Goal: Task Accomplishment & Management: Complete application form

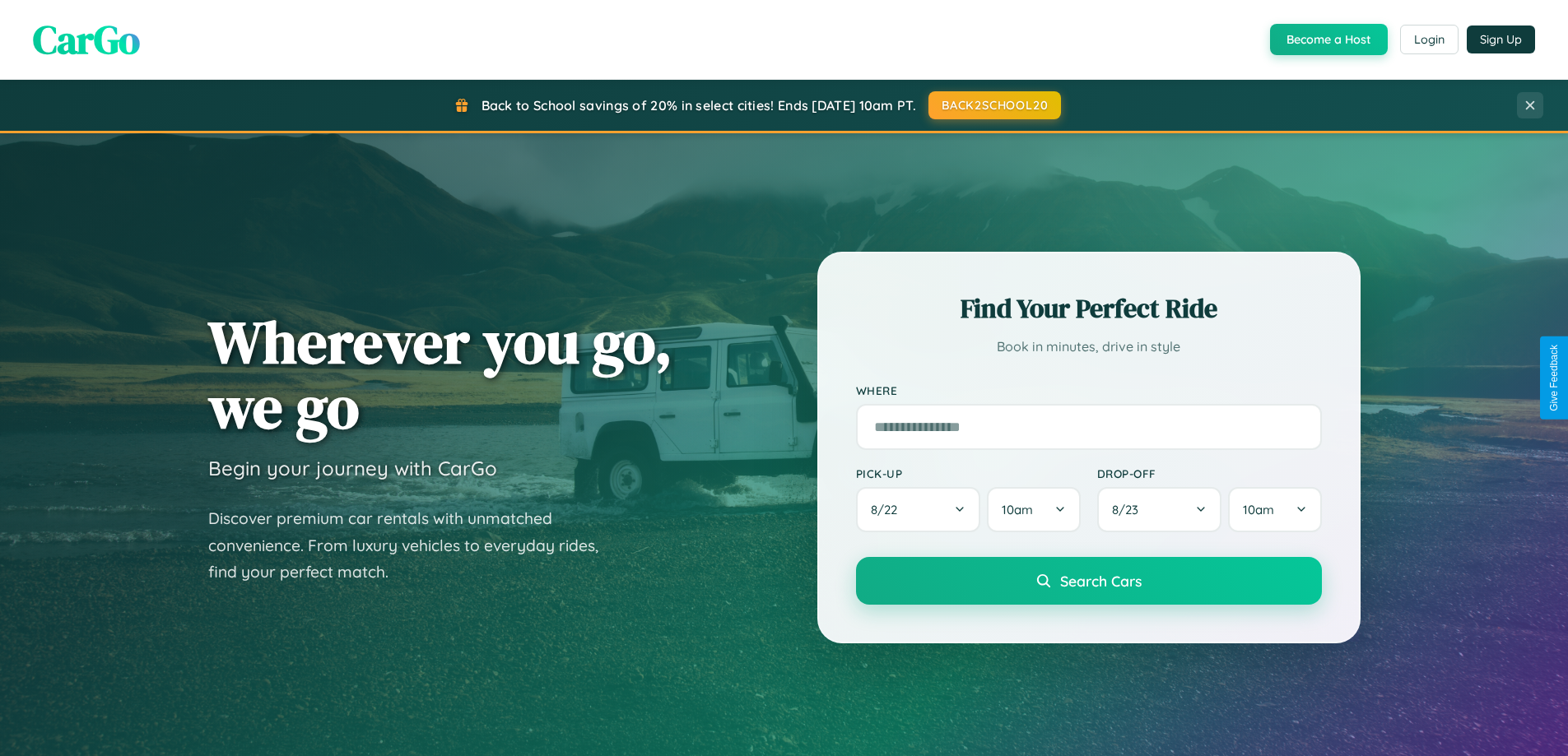
scroll to position [709, 0]
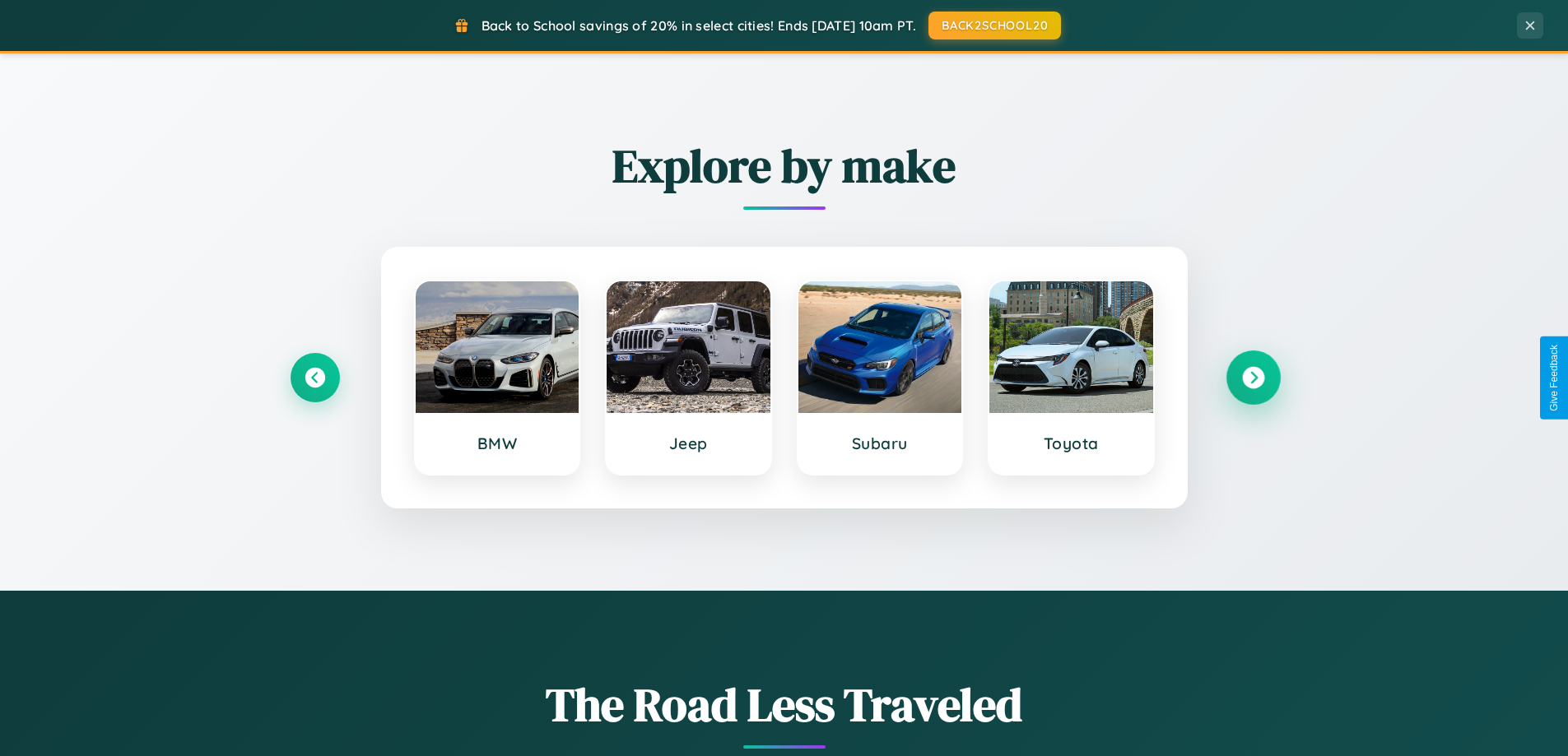
click at [1253, 378] on icon at bounding box center [1253, 378] width 22 height 22
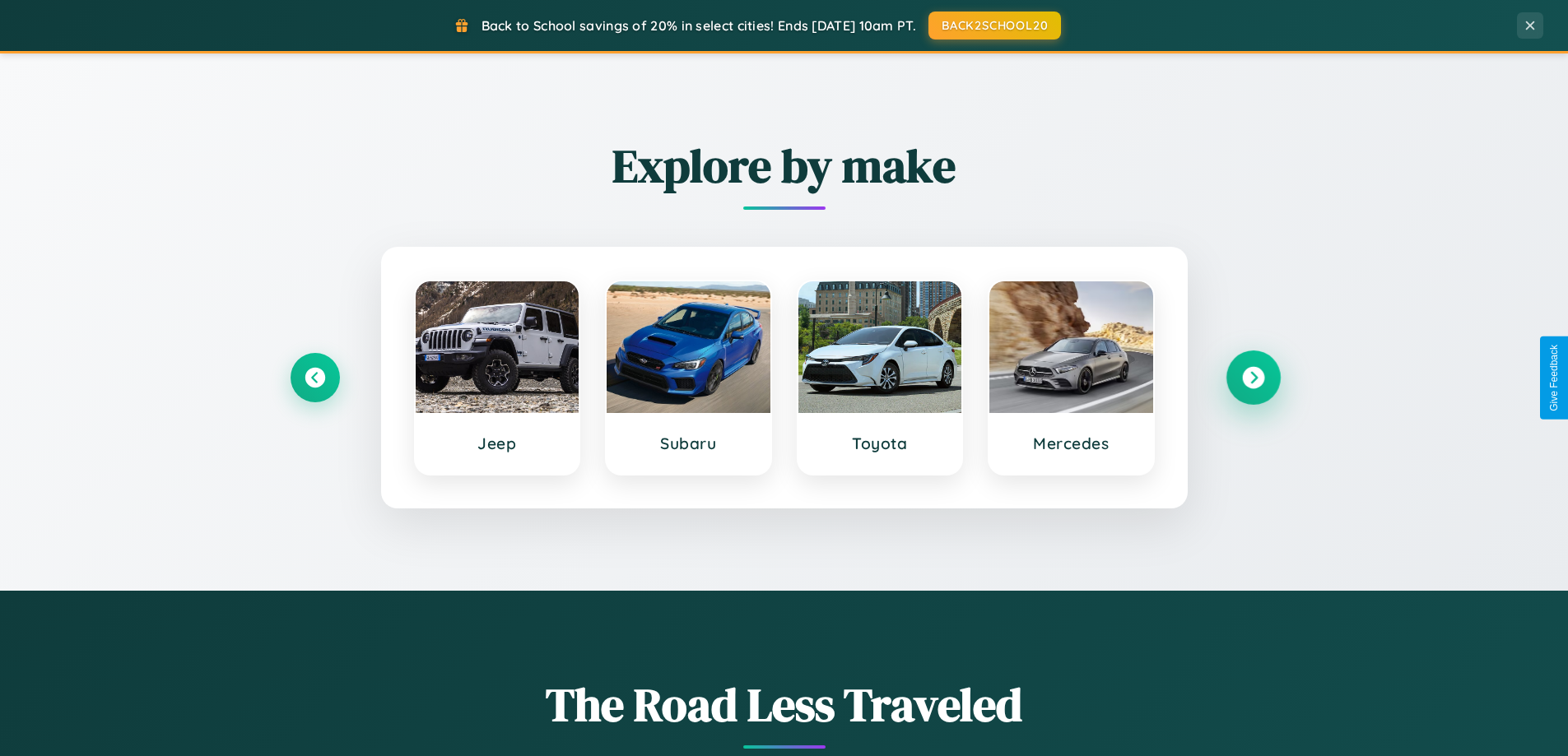
click at [1253, 378] on icon at bounding box center [1253, 378] width 22 height 22
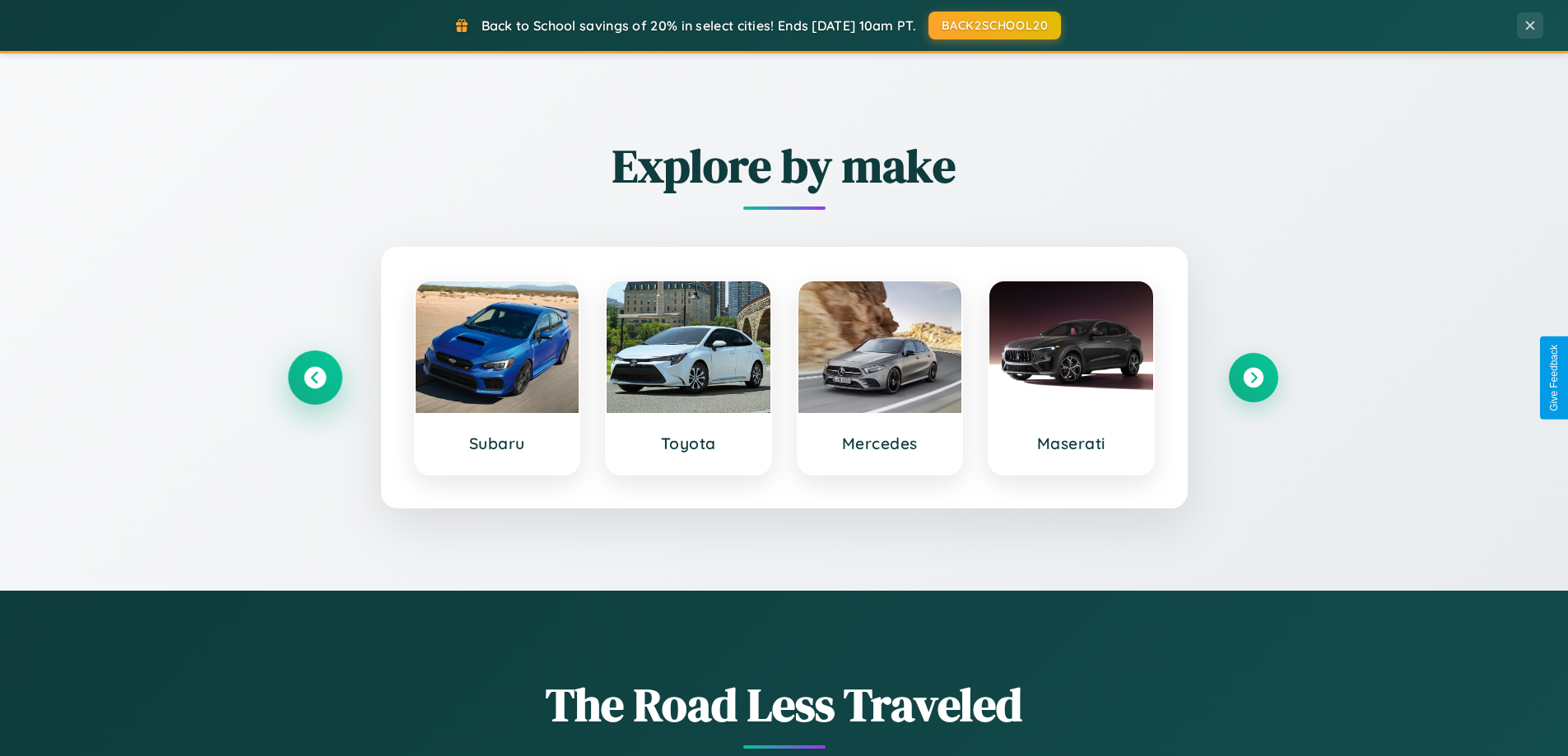
click at [315, 378] on icon at bounding box center [315, 378] width 22 height 22
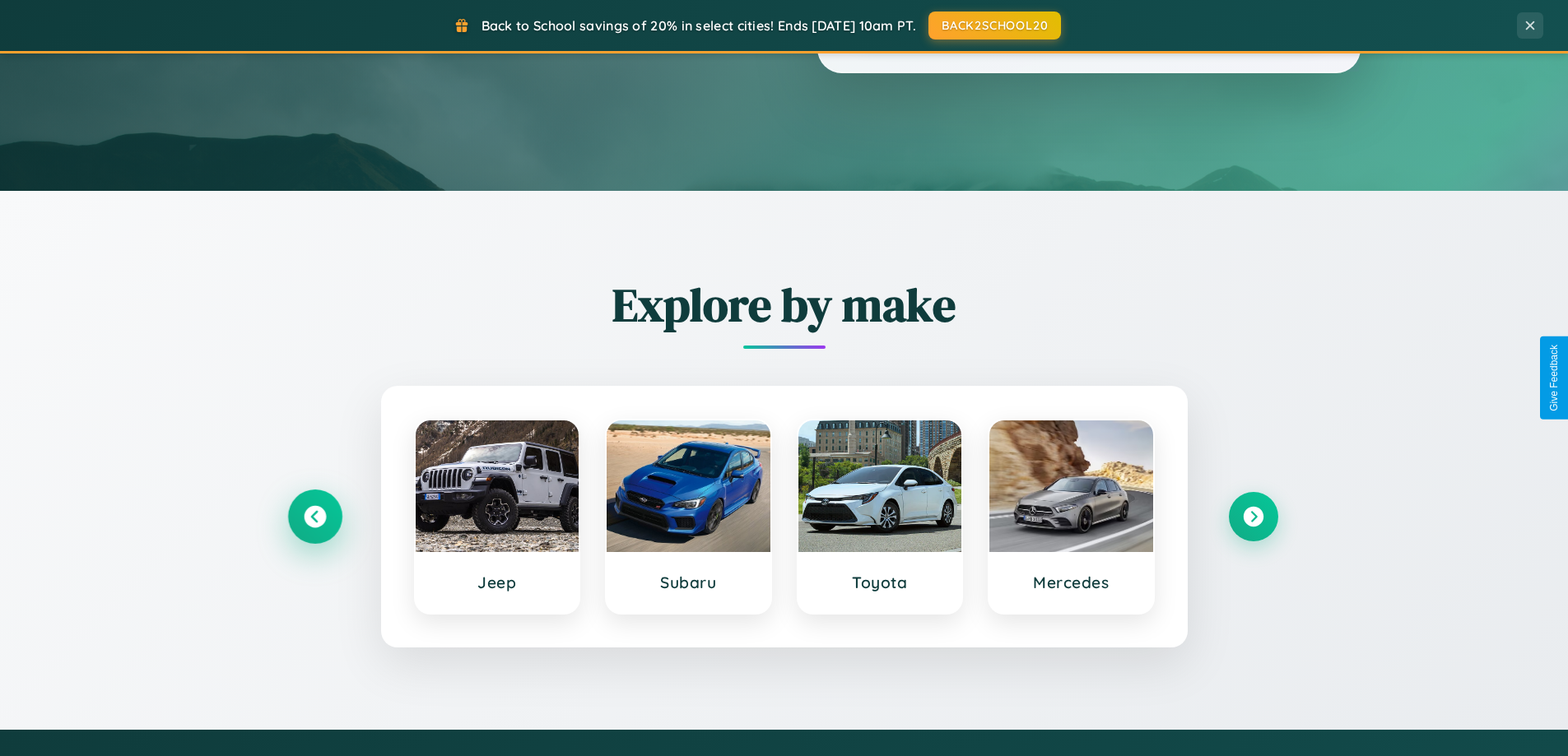
scroll to position [0, 0]
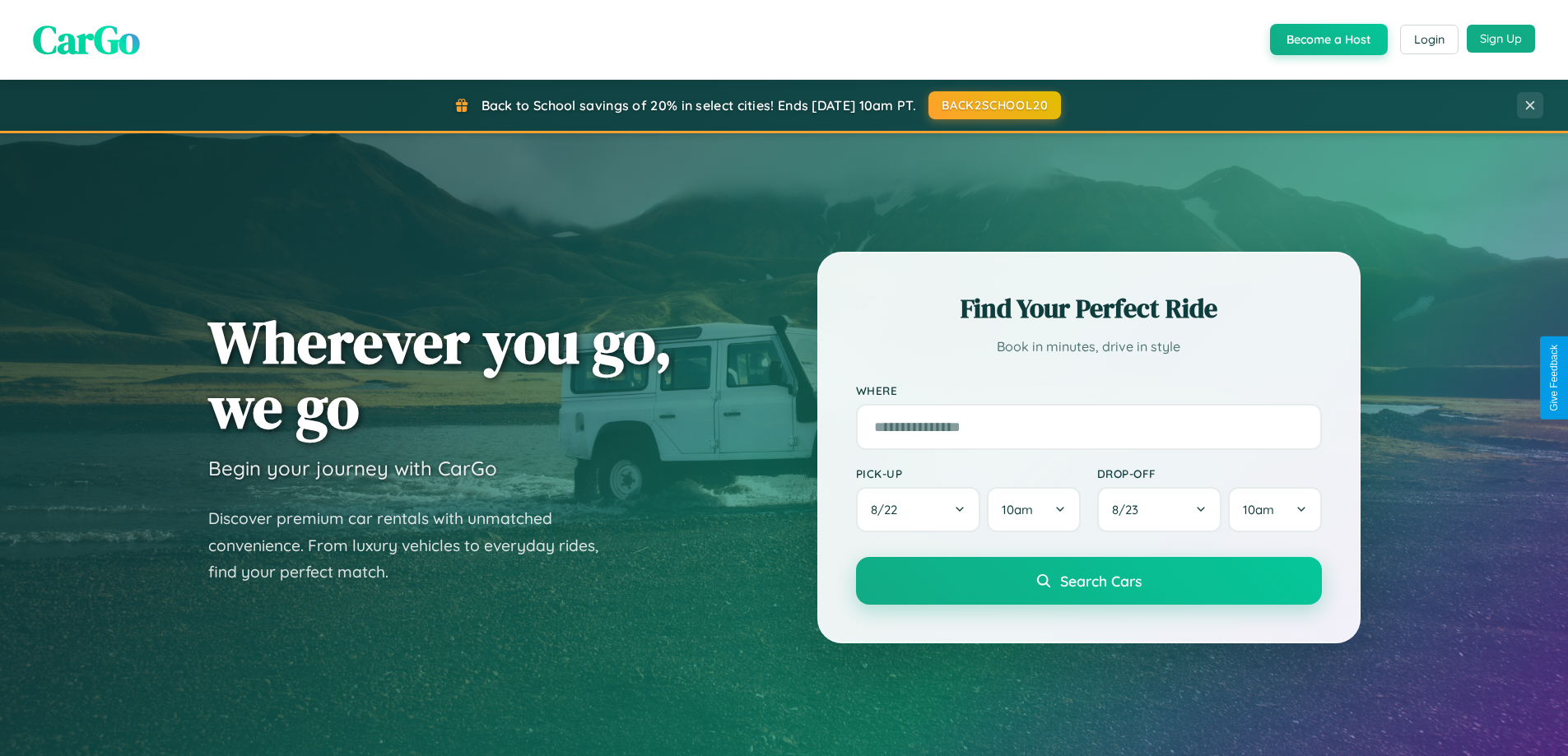
click at [1501, 39] on button "Sign Up" at bounding box center [1501, 38] width 68 height 28
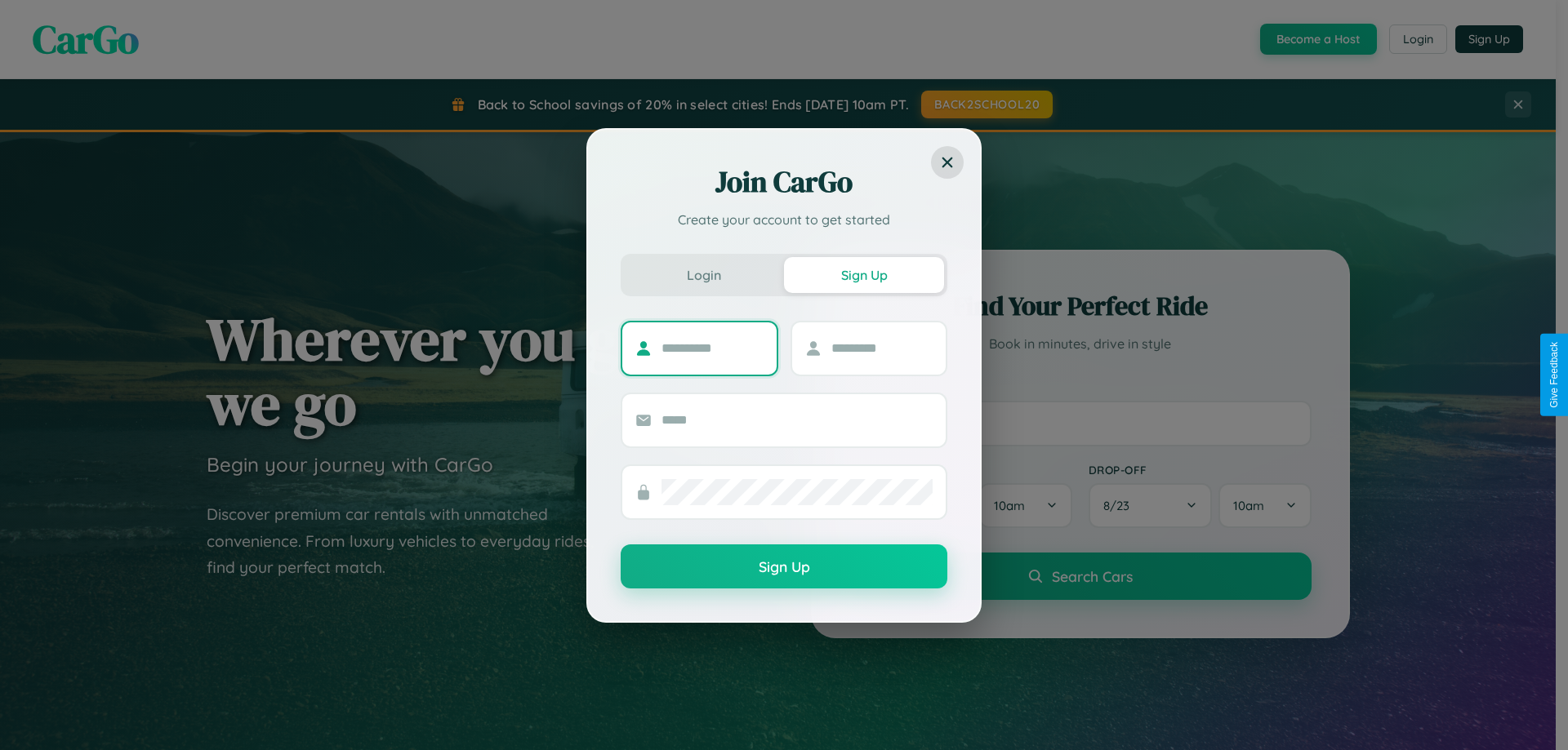
click at [712, 348] on input "text" at bounding box center [712, 348] width 102 height 26
type input "******"
click at [882, 348] on input "text" at bounding box center [883, 348] width 102 height 26
type input "********"
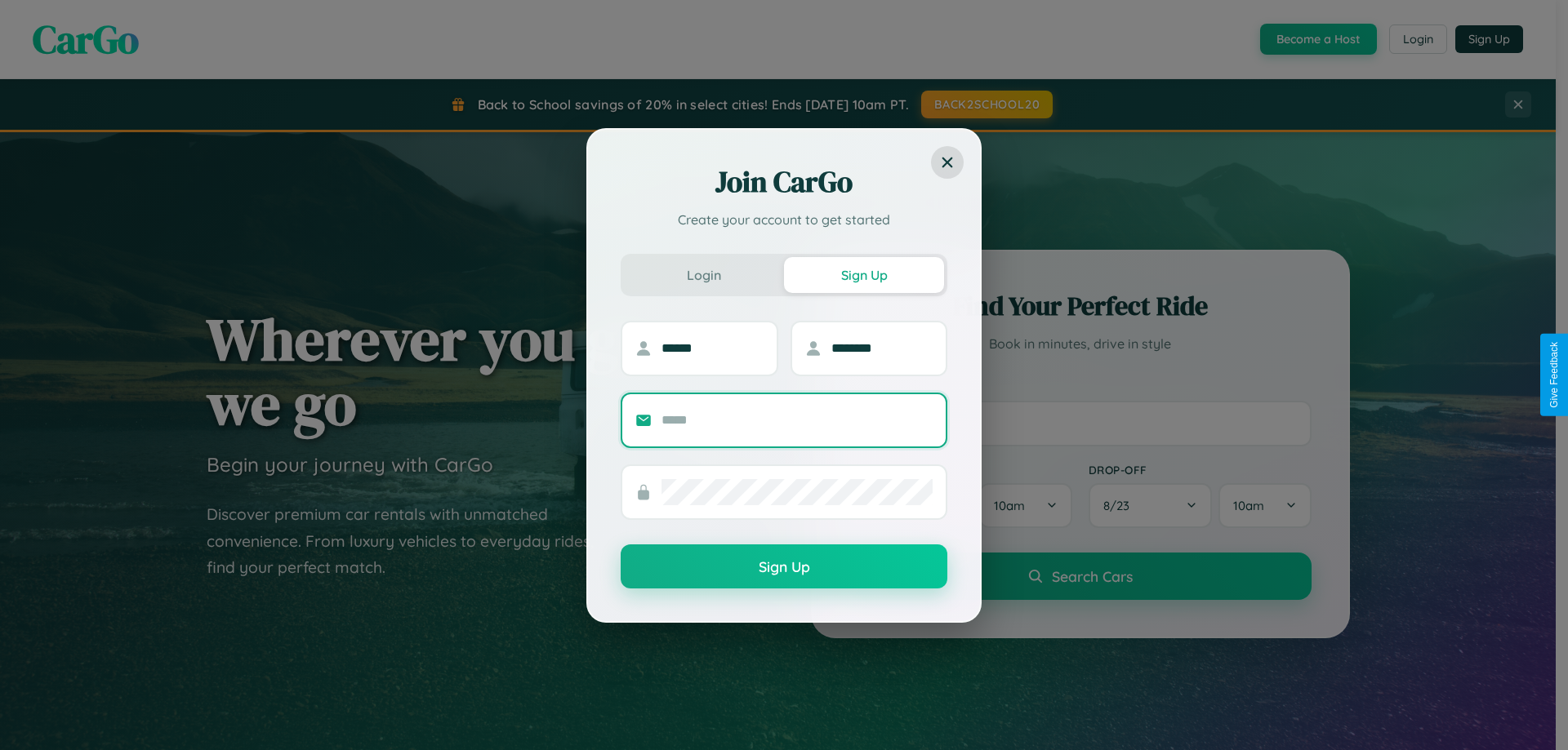
click at [798, 419] on input "text" at bounding box center [797, 420] width 271 height 26
type input "**********"
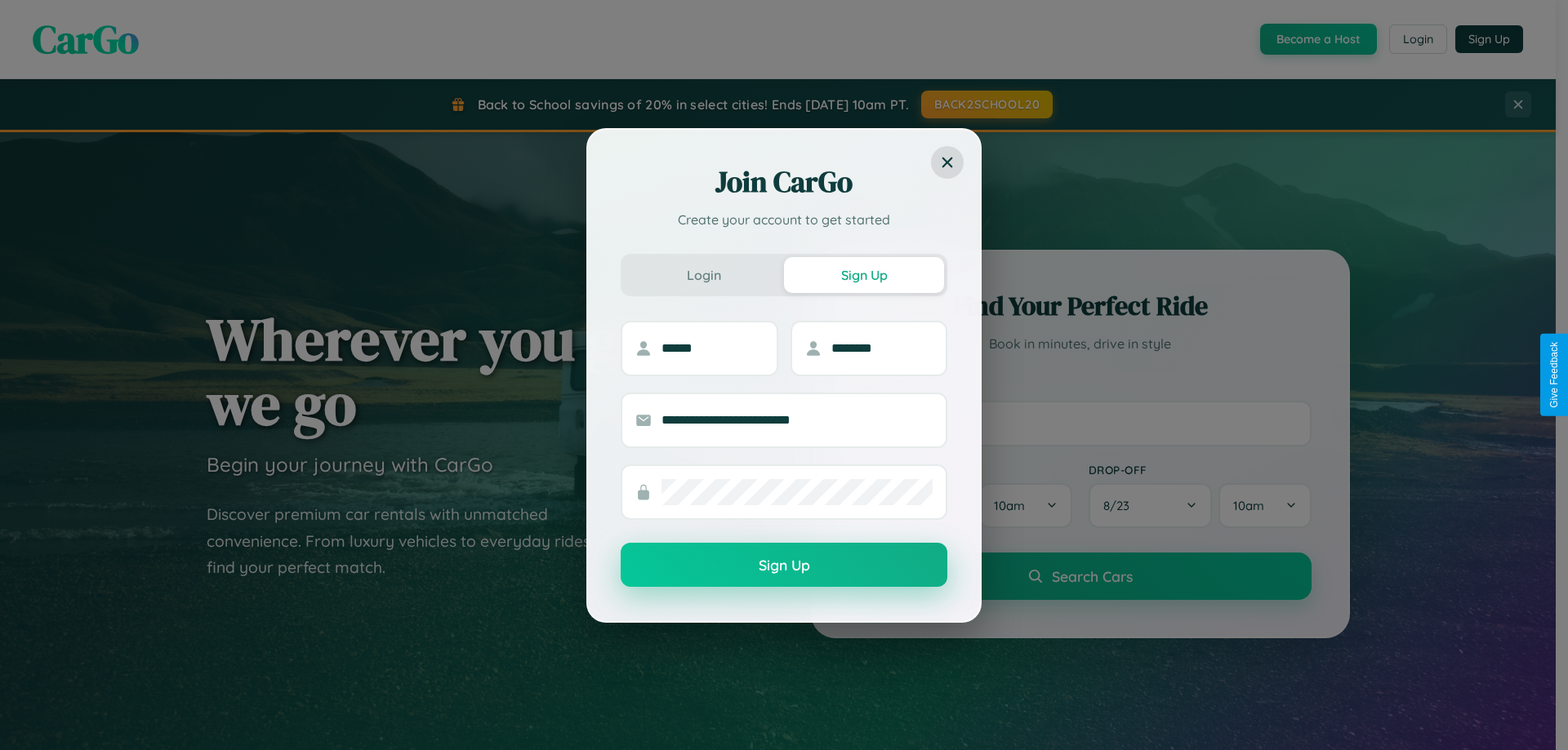
click at [784, 565] on button "Sign Up" at bounding box center [784, 565] width 327 height 44
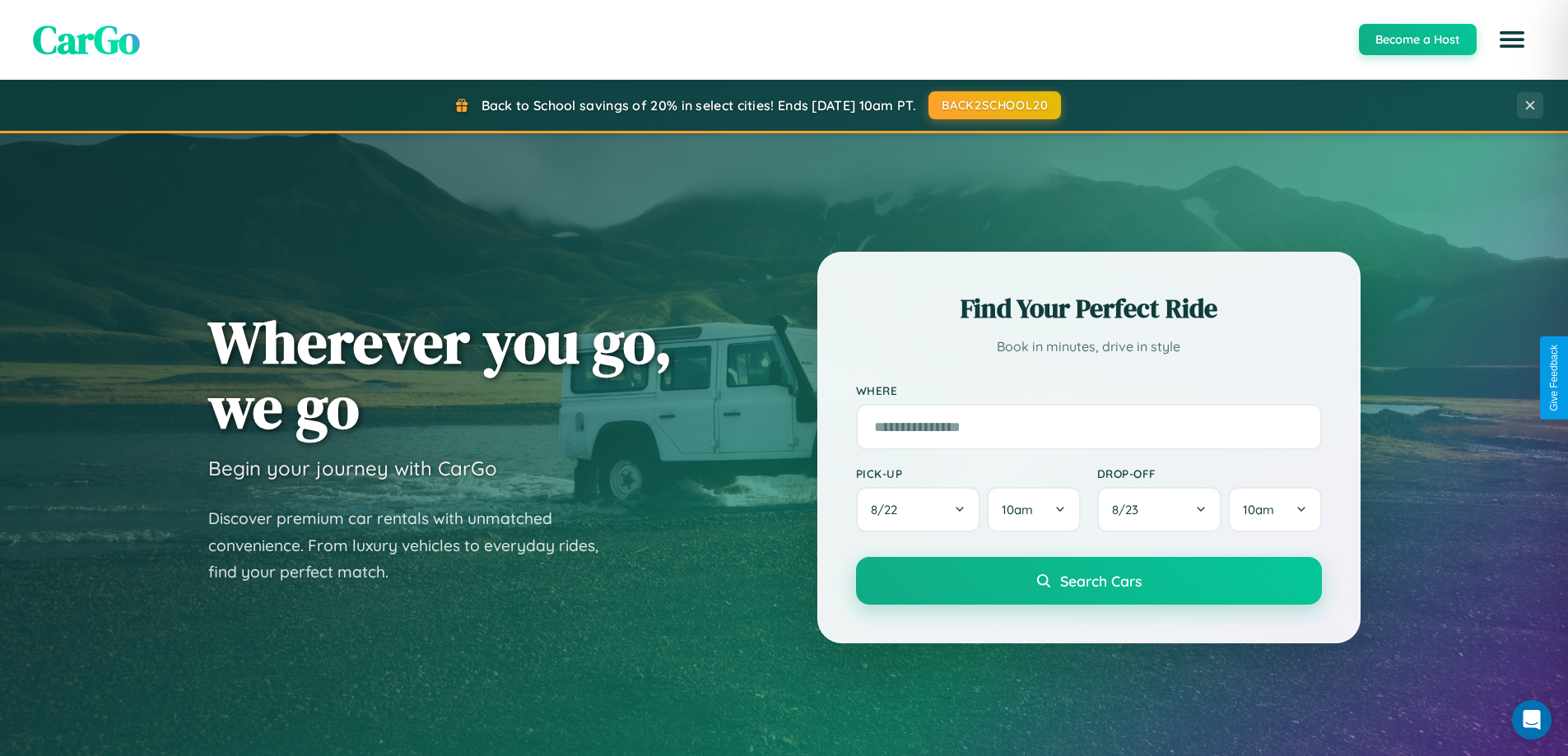
scroll to position [2644, 0]
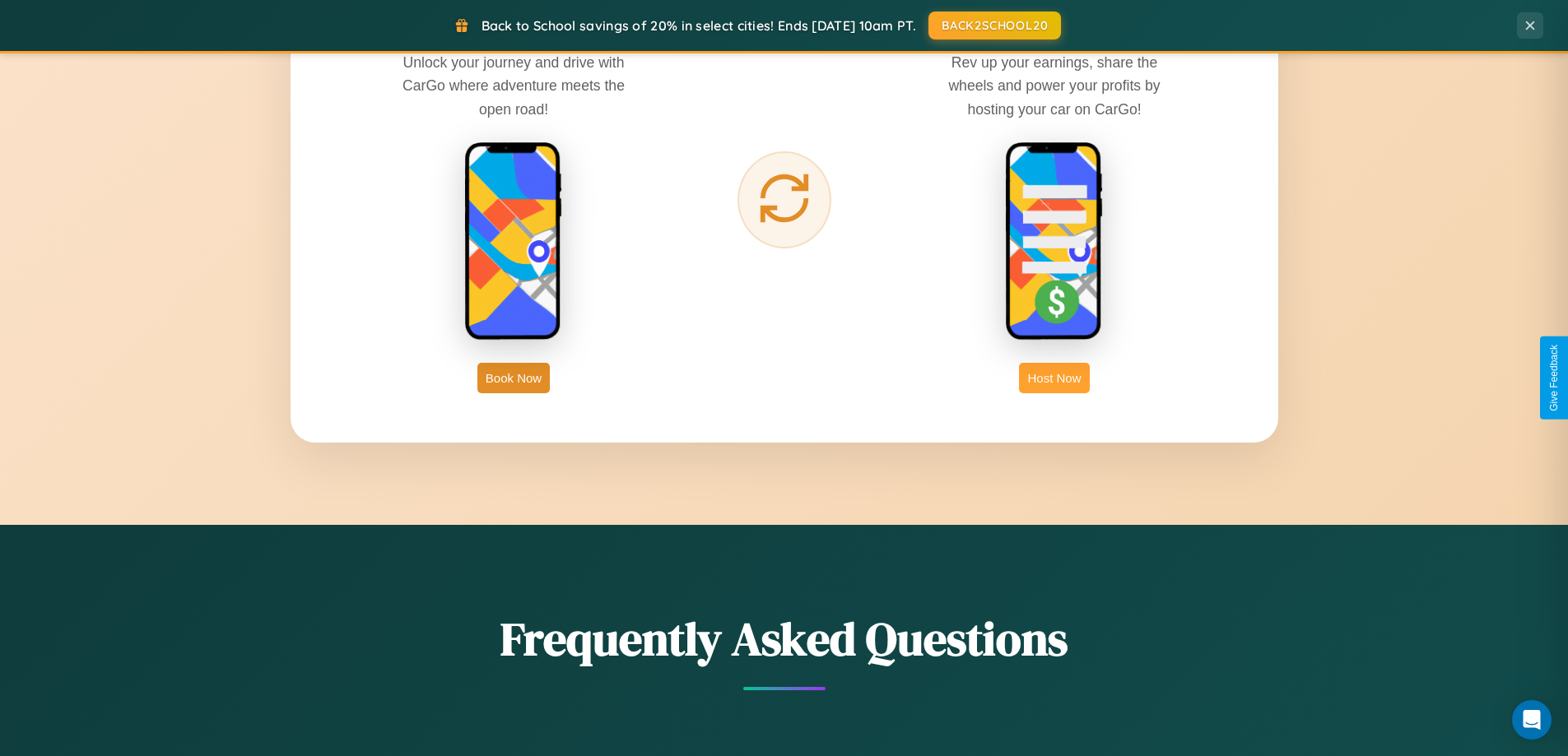
click at [1054, 378] on button "Host Now" at bounding box center [1054, 378] width 70 height 30
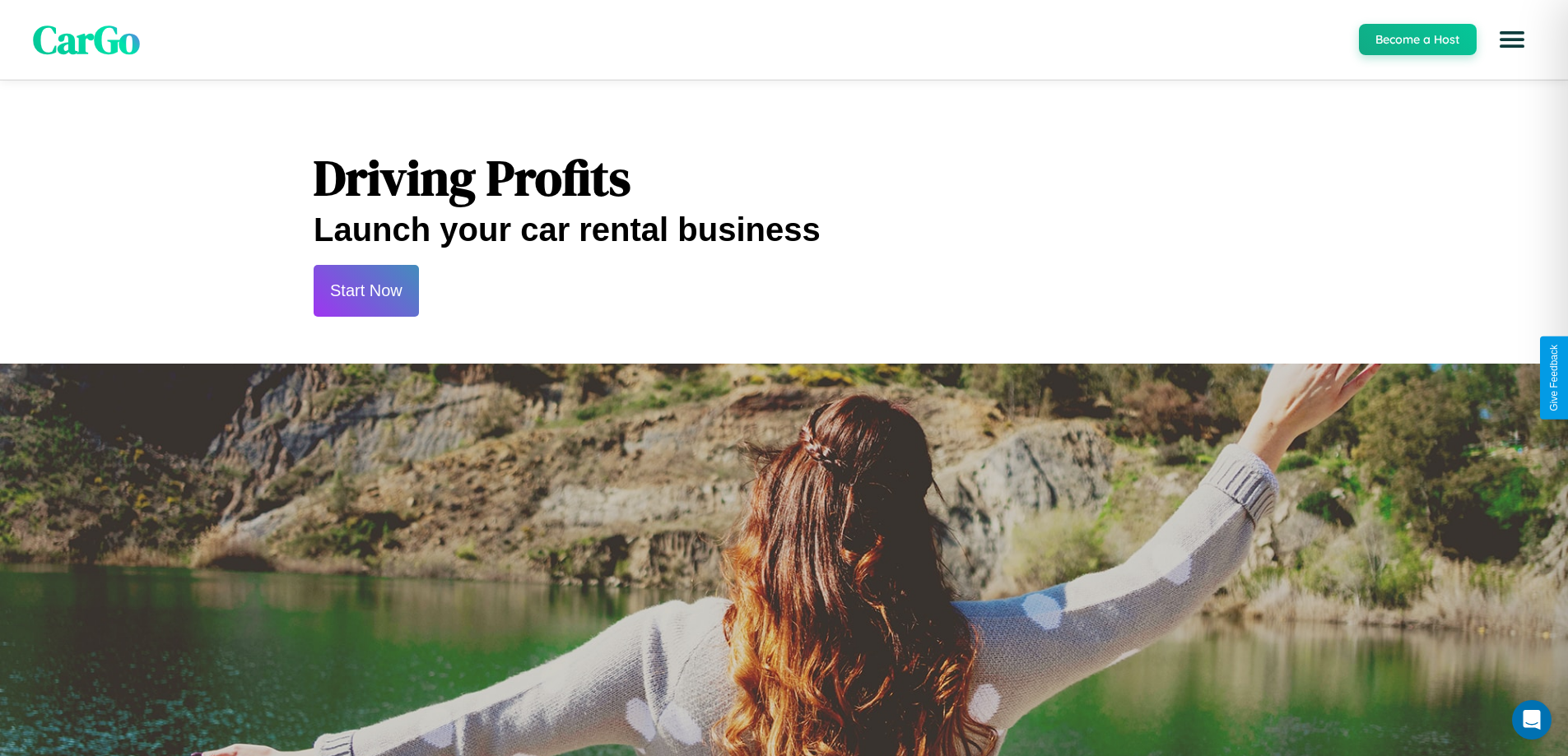
click at [365, 290] on button "Start Now" at bounding box center [366, 290] width 105 height 52
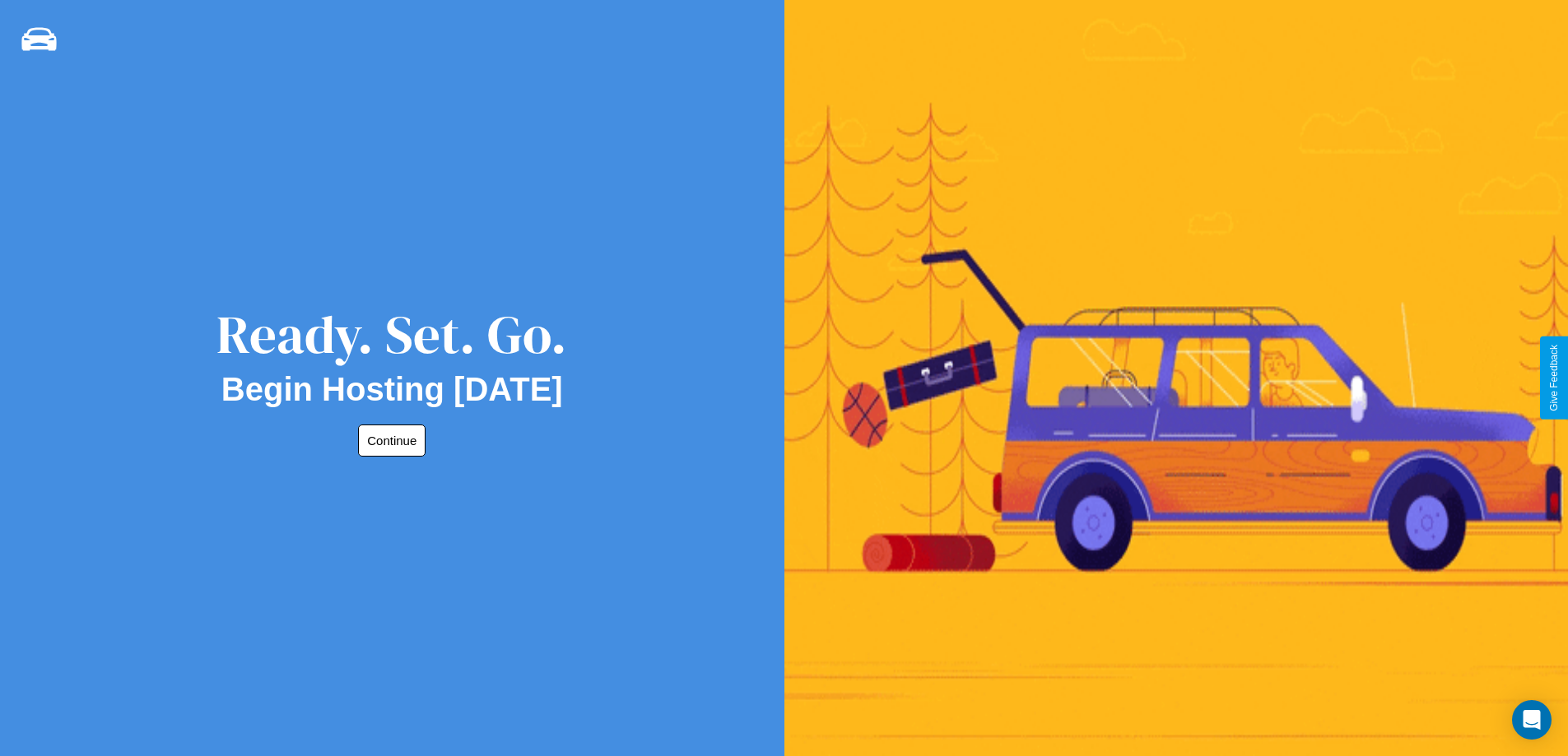
click at [389, 440] on button "Continue" at bounding box center [392, 440] width 67 height 32
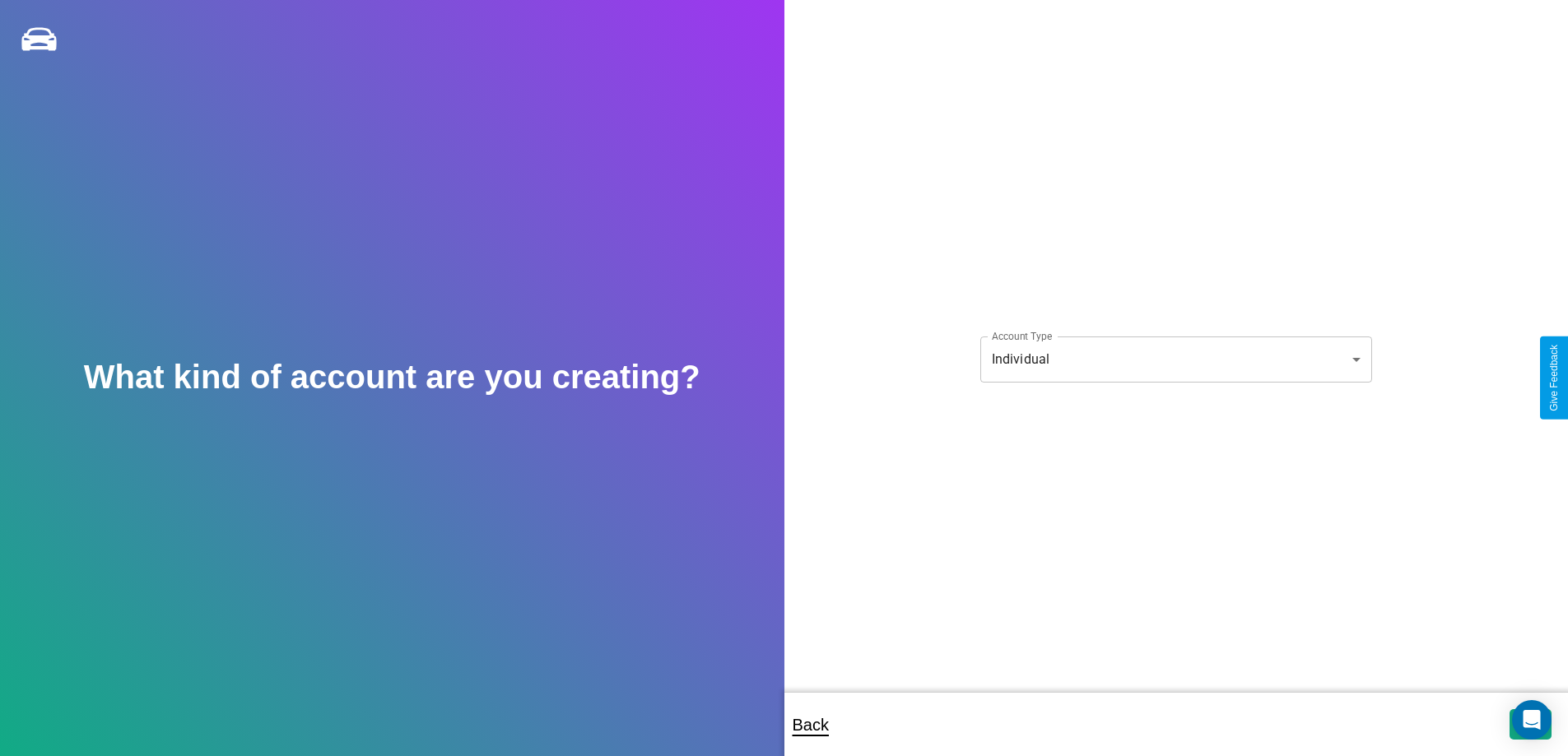
click at [1175, 359] on body "**********" at bounding box center [784, 389] width 1568 height 778
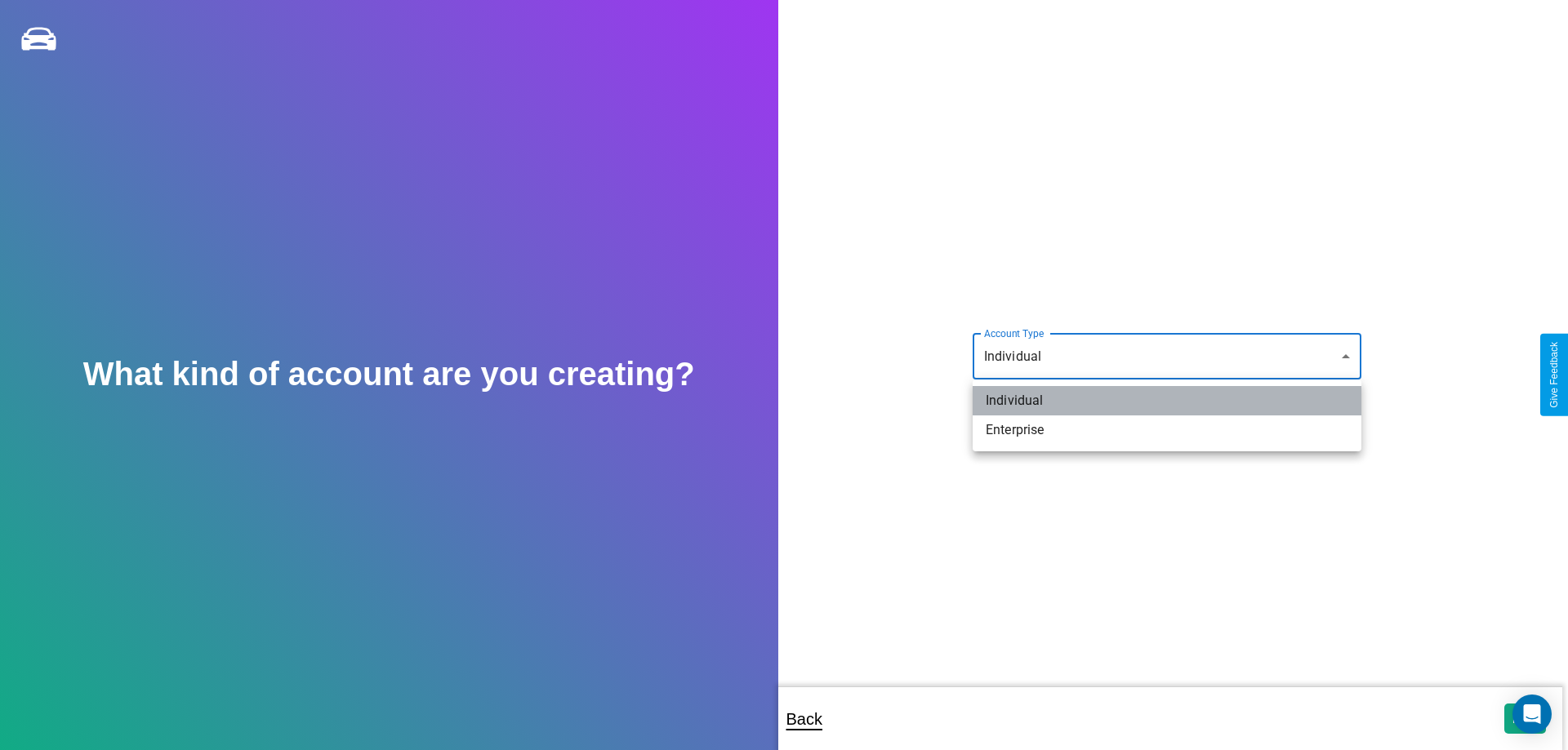
click at [1167, 401] on li "Individual" at bounding box center [1167, 401] width 389 height 29
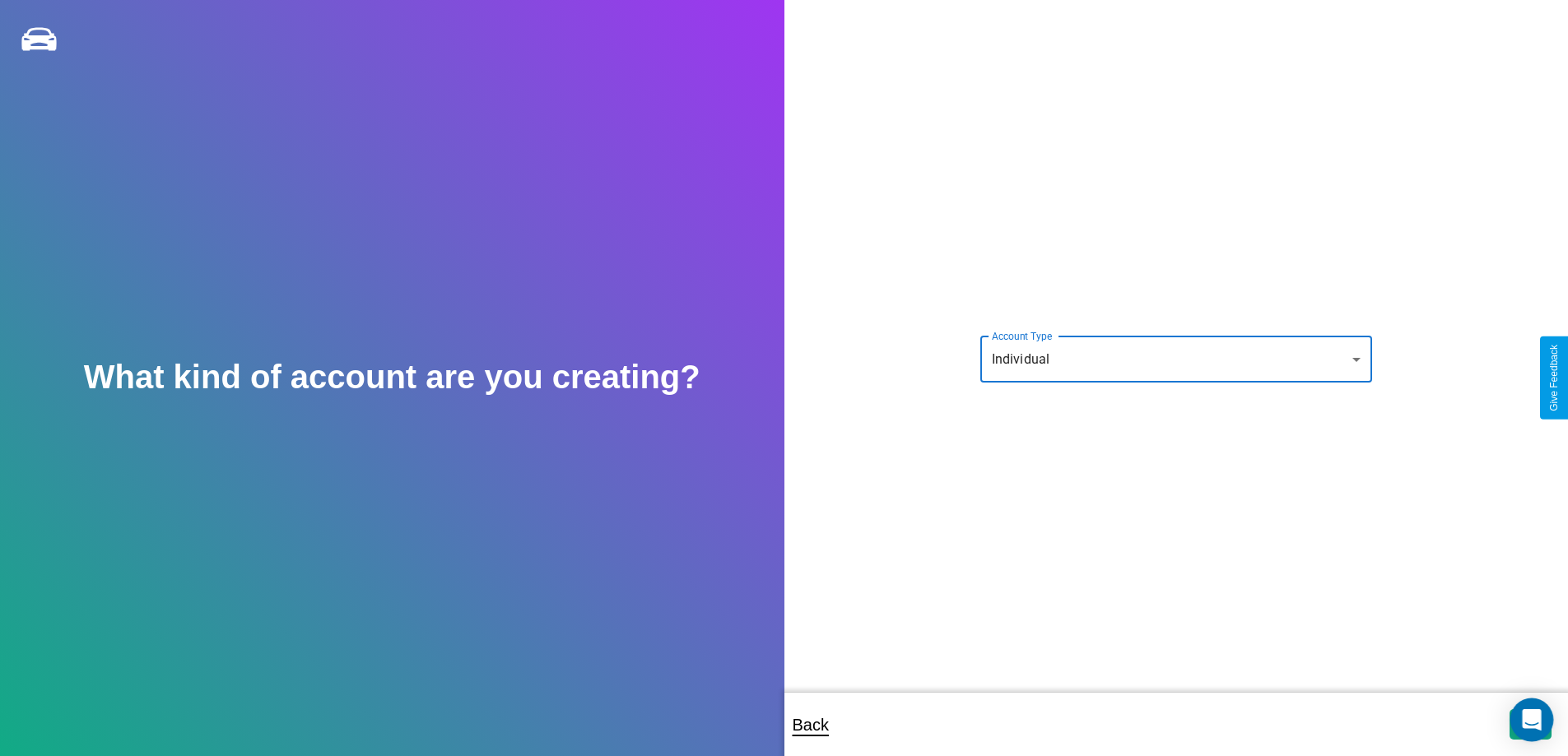
click at [1531, 724] on icon "Open Intercom Messenger" at bounding box center [1531, 720] width 19 height 21
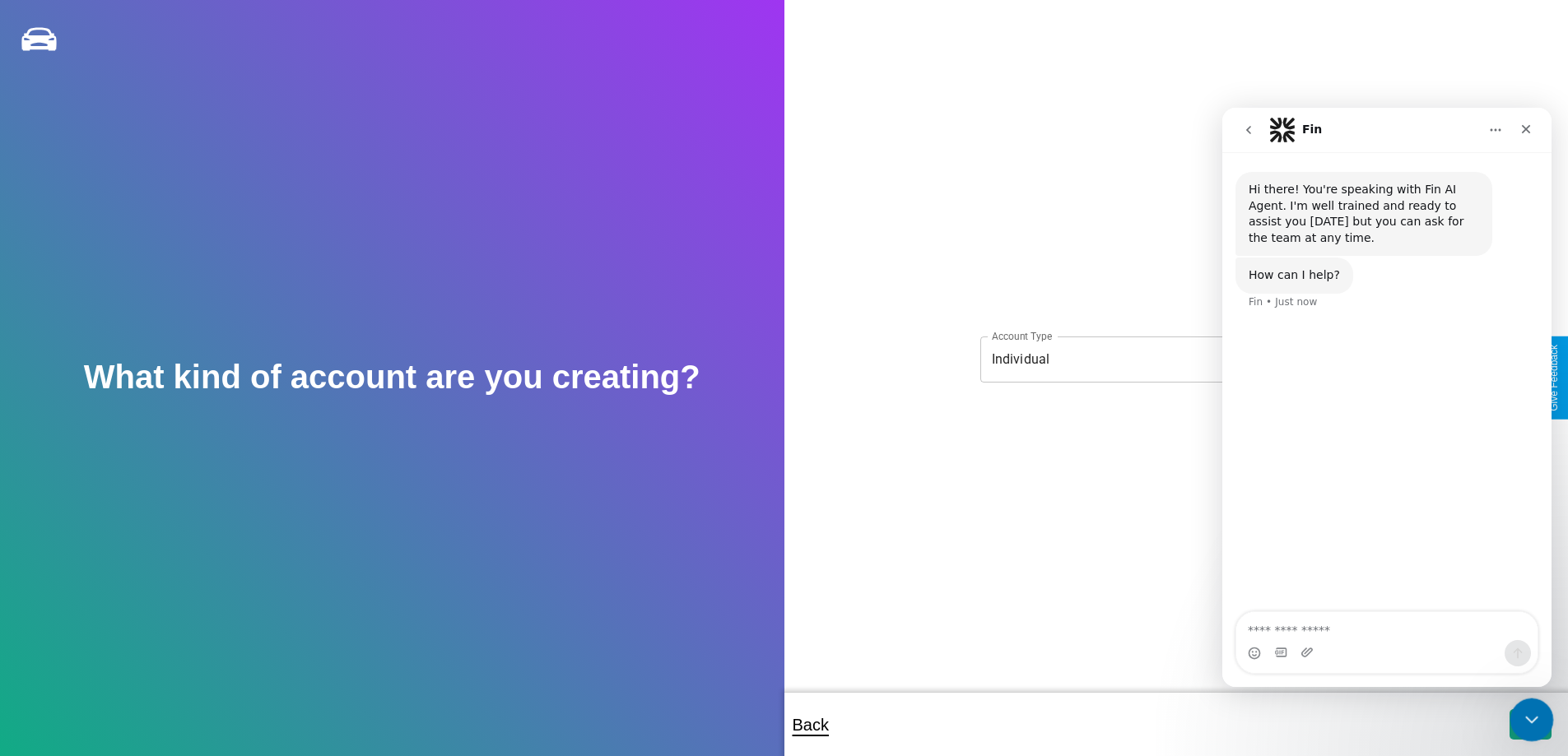
click at [1528, 721] on icon "Close Intercom Messenger" at bounding box center [1530, 718] width 19 height 19
